Goal: Book appointment/travel/reservation

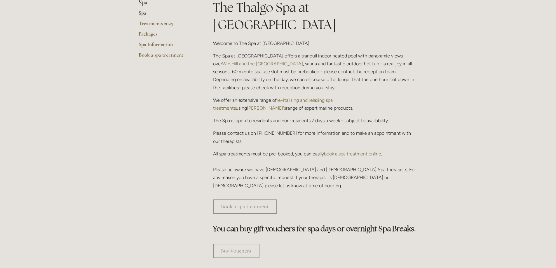
scroll to position [58, 0]
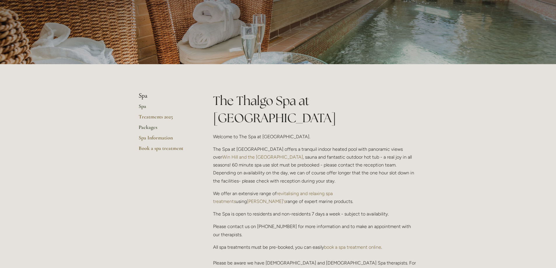
click at [145, 128] on link "Packages" at bounding box center [167, 129] width 56 height 11
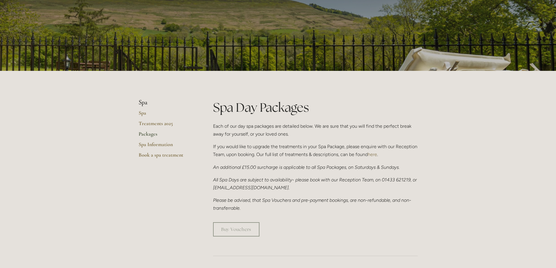
scroll to position [18, 0]
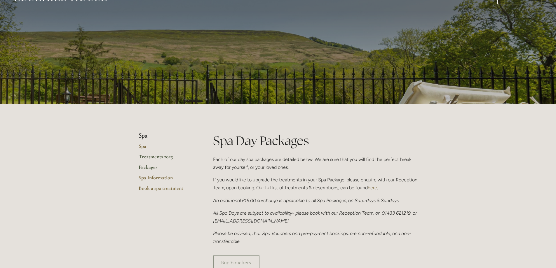
click at [164, 160] on link "Treatments 2025" at bounding box center [167, 159] width 56 height 11
click at [145, 147] on link "Spa" at bounding box center [167, 148] width 56 height 11
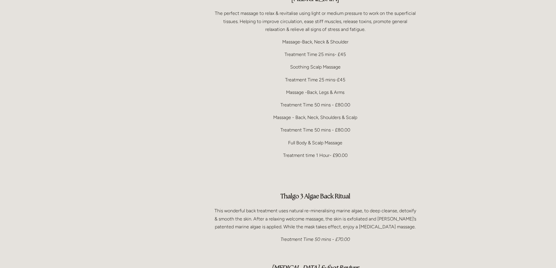
scroll to position [1226, 0]
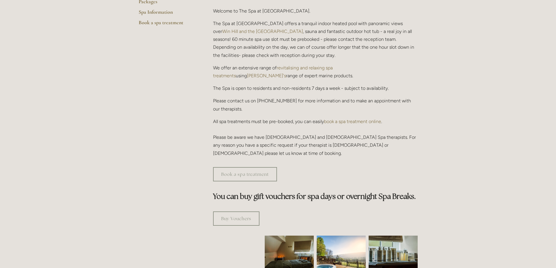
scroll to position [88, 0]
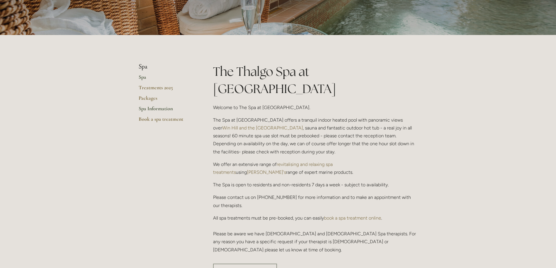
click at [162, 108] on link "Spa Information" at bounding box center [167, 110] width 56 height 11
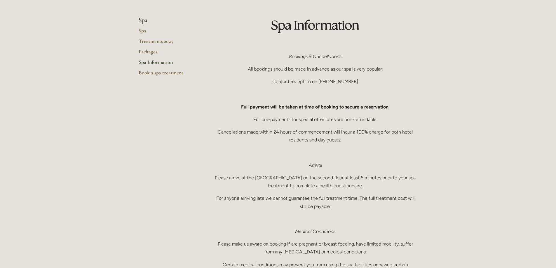
scroll to position [29, 0]
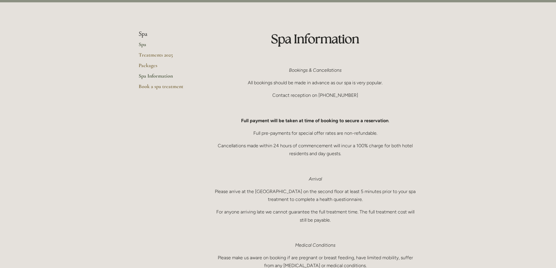
click at [142, 47] on link "Spa" at bounding box center [167, 46] width 56 height 11
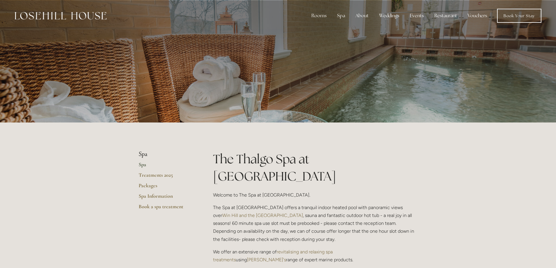
scroll to position [88, 0]
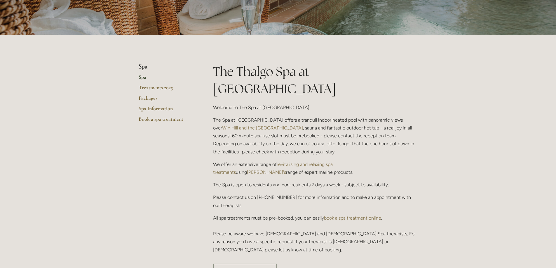
click at [320, 162] on link "revitalising and relaxing spa treatments" at bounding box center [273, 168] width 121 height 13
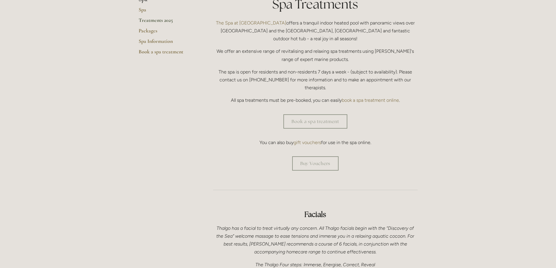
scroll to position [117, 0]
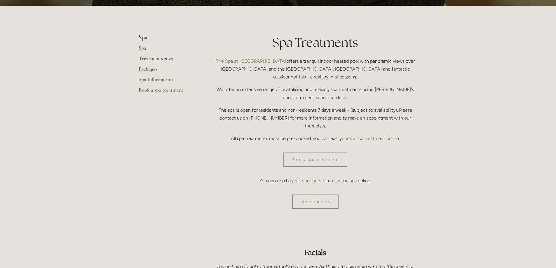
click at [234, 62] on link "The Spa at Losehill House" at bounding box center [251, 61] width 70 height 6
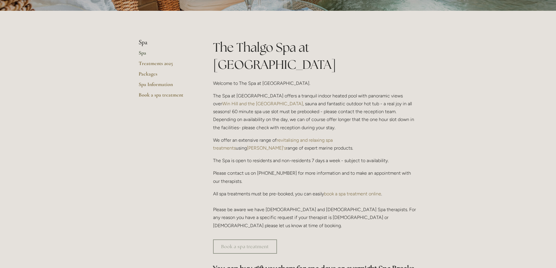
scroll to position [117, 0]
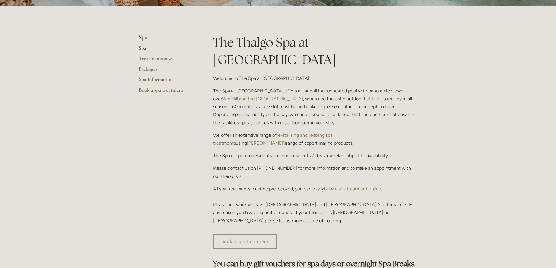
click at [286, 140] on link "[PERSON_NAME]'s" at bounding box center [266, 143] width 39 height 6
click at [156, 88] on link "Book a spa treatment" at bounding box center [167, 92] width 56 height 11
click at [172, 66] on link "Treatments 2025" at bounding box center [167, 60] width 56 height 11
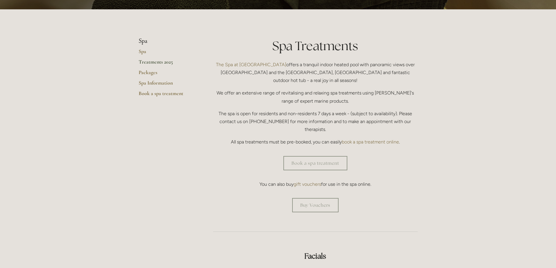
scroll to position [117, 0]
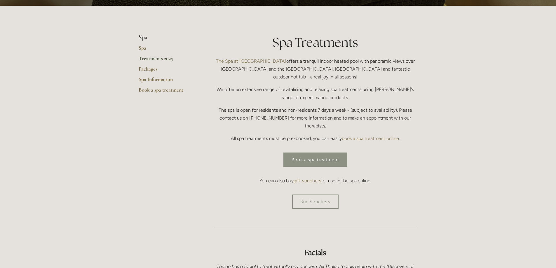
click at [312, 153] on link "Book a spa treatment" at bounding box center [316, 160] width 64 height 14
click at [152, 70] on link "Packages" at bounding box center [167, 71] width 56 height 11
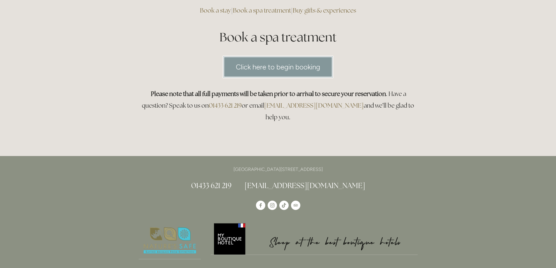
scroll to position [58, 0]
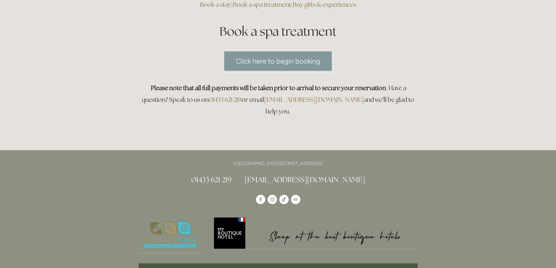
click at [301, 56] on link "Click here to begin booking" at bounding box center [278, 61] width 111 height 22
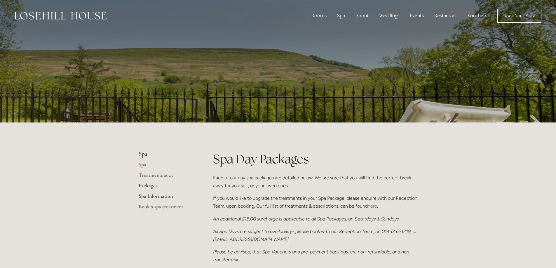
click at [153, 195] on link "Spa Information" at bounding box center [167, 198] width 56 height 11
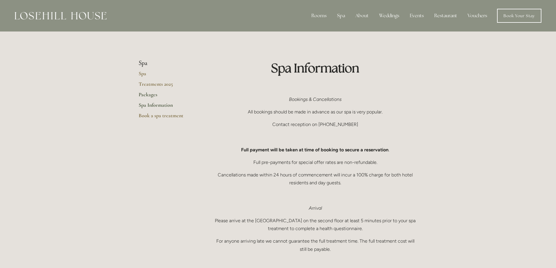
click at [144, 97] on link "Packages" at bounding box center [167, 96] width 56 height 11
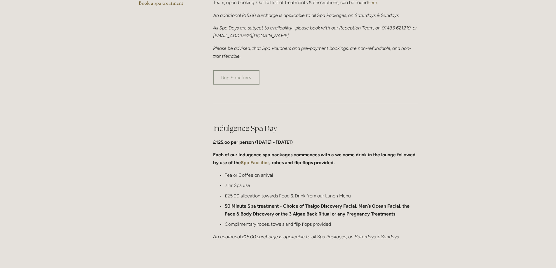
scroll to position [204, 0]
click at [261, 159] on strong "Spa Facilities" at bounding box center [255, 162] width 29 height 6
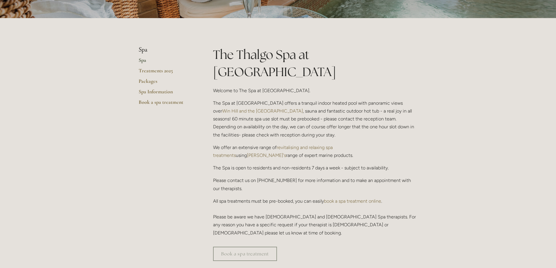
scroll to position [117, 0]
